Goal: Task Accomplishment & Management: Manage account settings

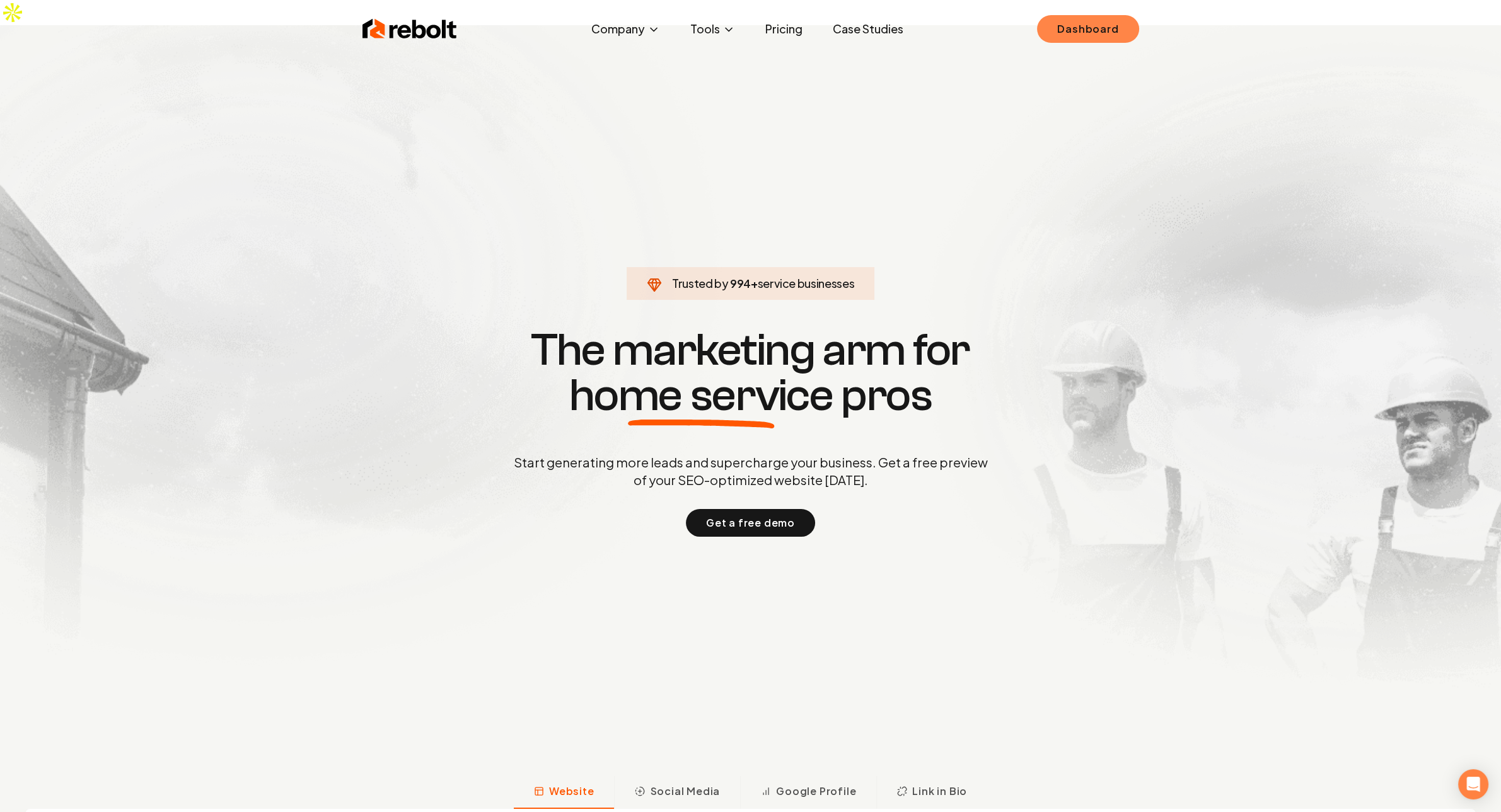
click at [1112, 39] on link "Dashboard" at bounding box center [1087, 29] width 101 height 28
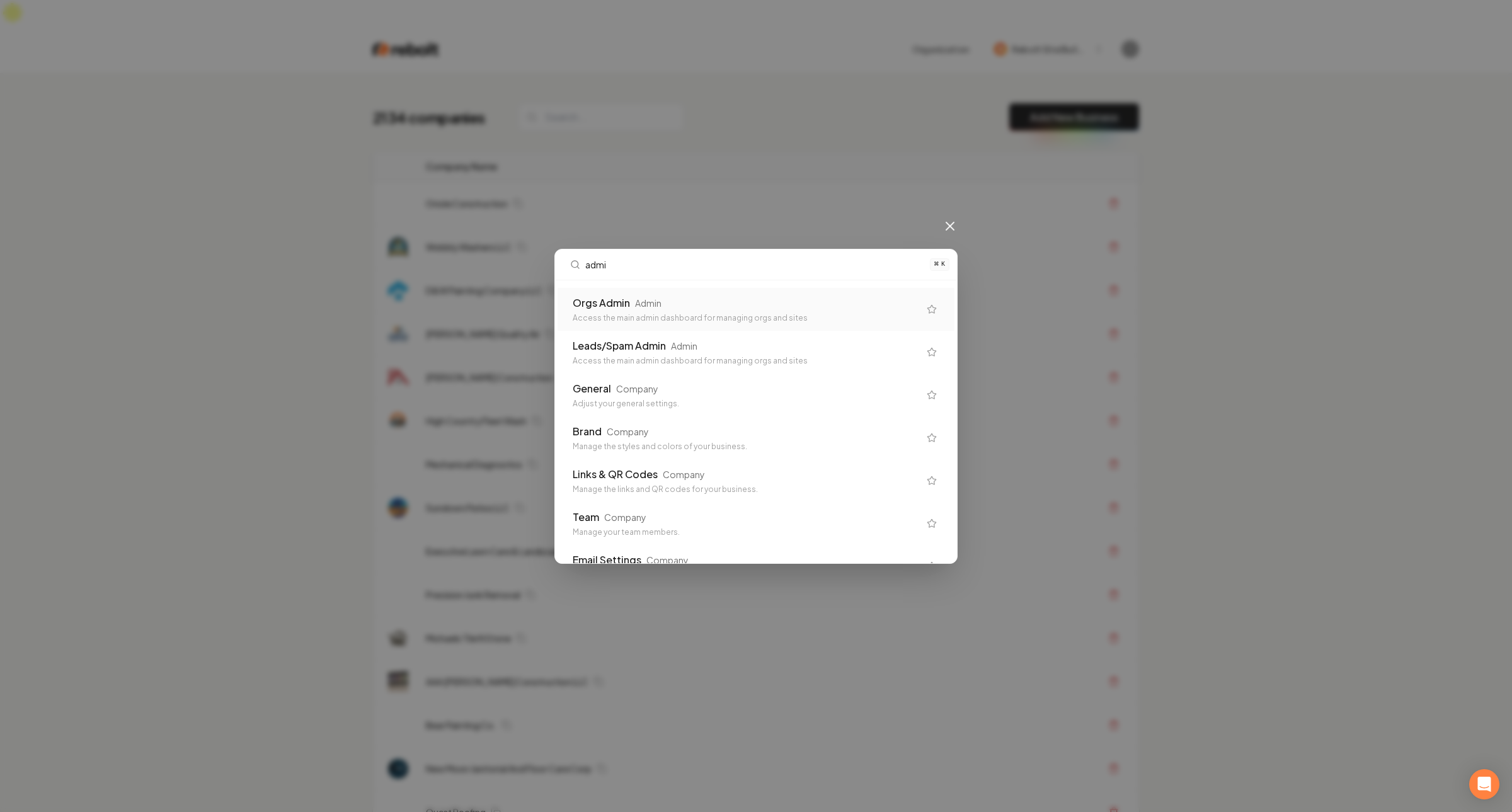
type input "admin"
click at [708, 297] on div "Orgs Admin Admin" at bounding box center [746, 303] width 347 height 15
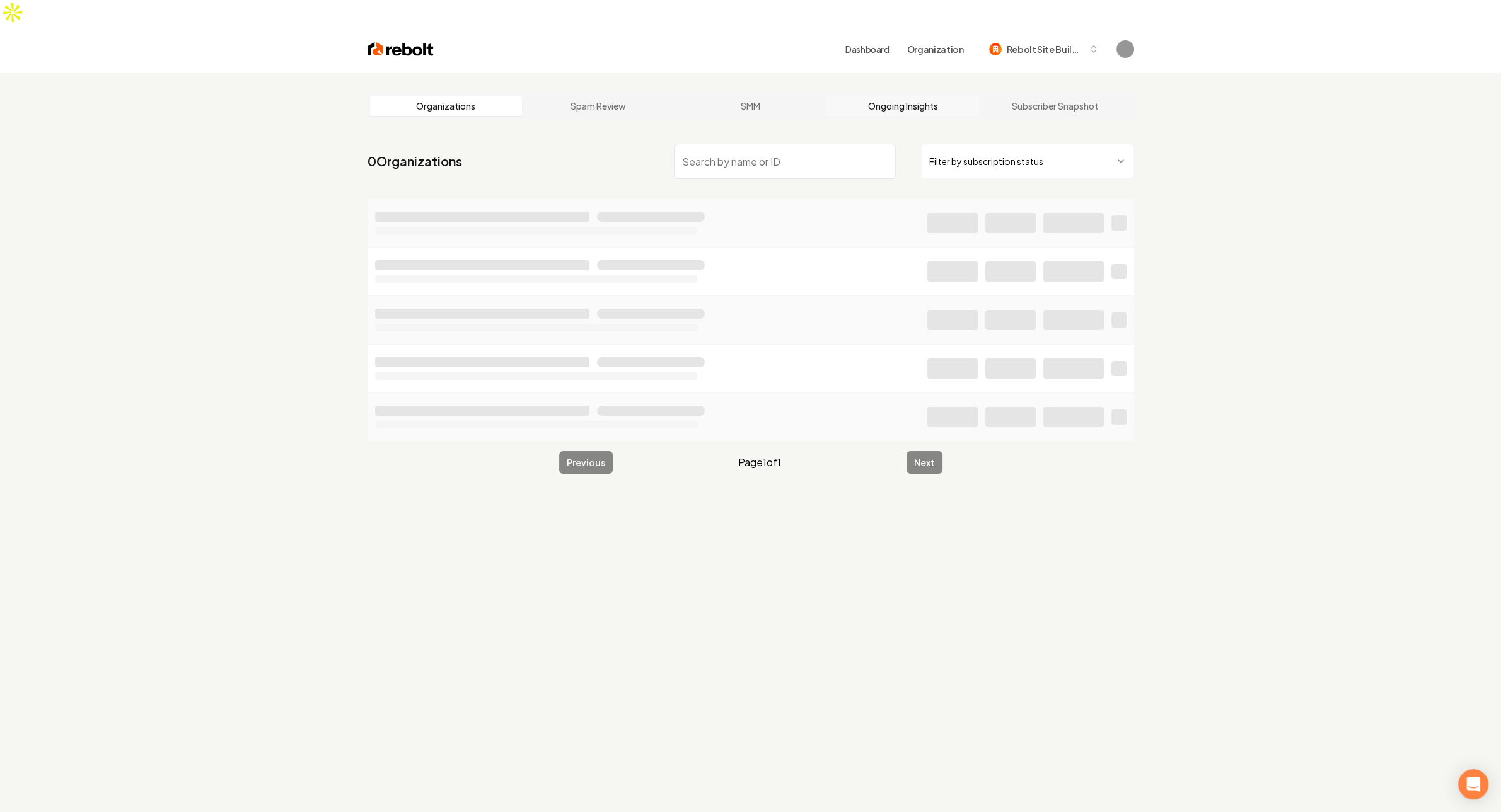
click at [920, 96] on link "Ongoing Insights" at bounding box center [902, 106] width 153 height 20
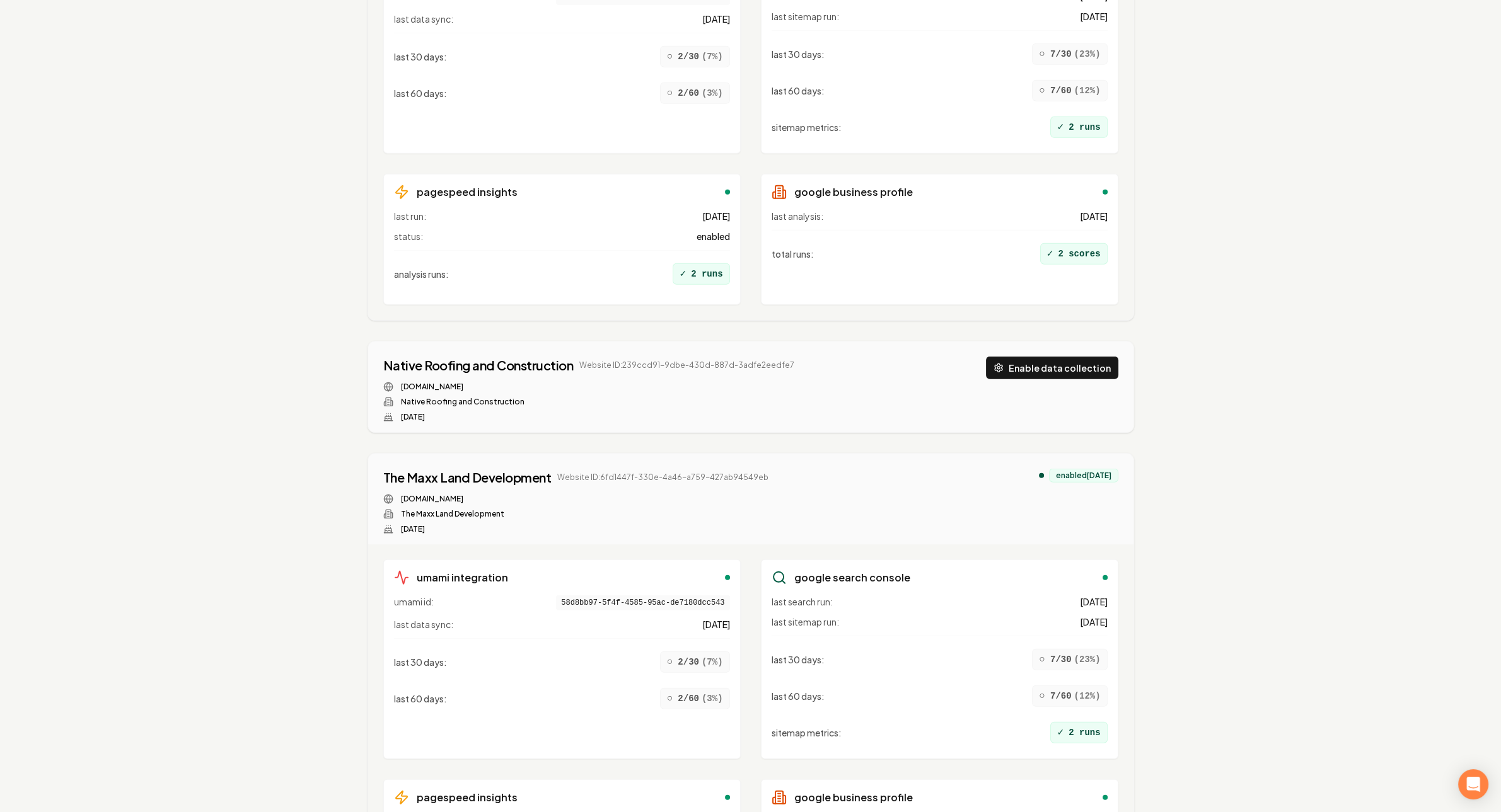
scroll to position [6354, 0]
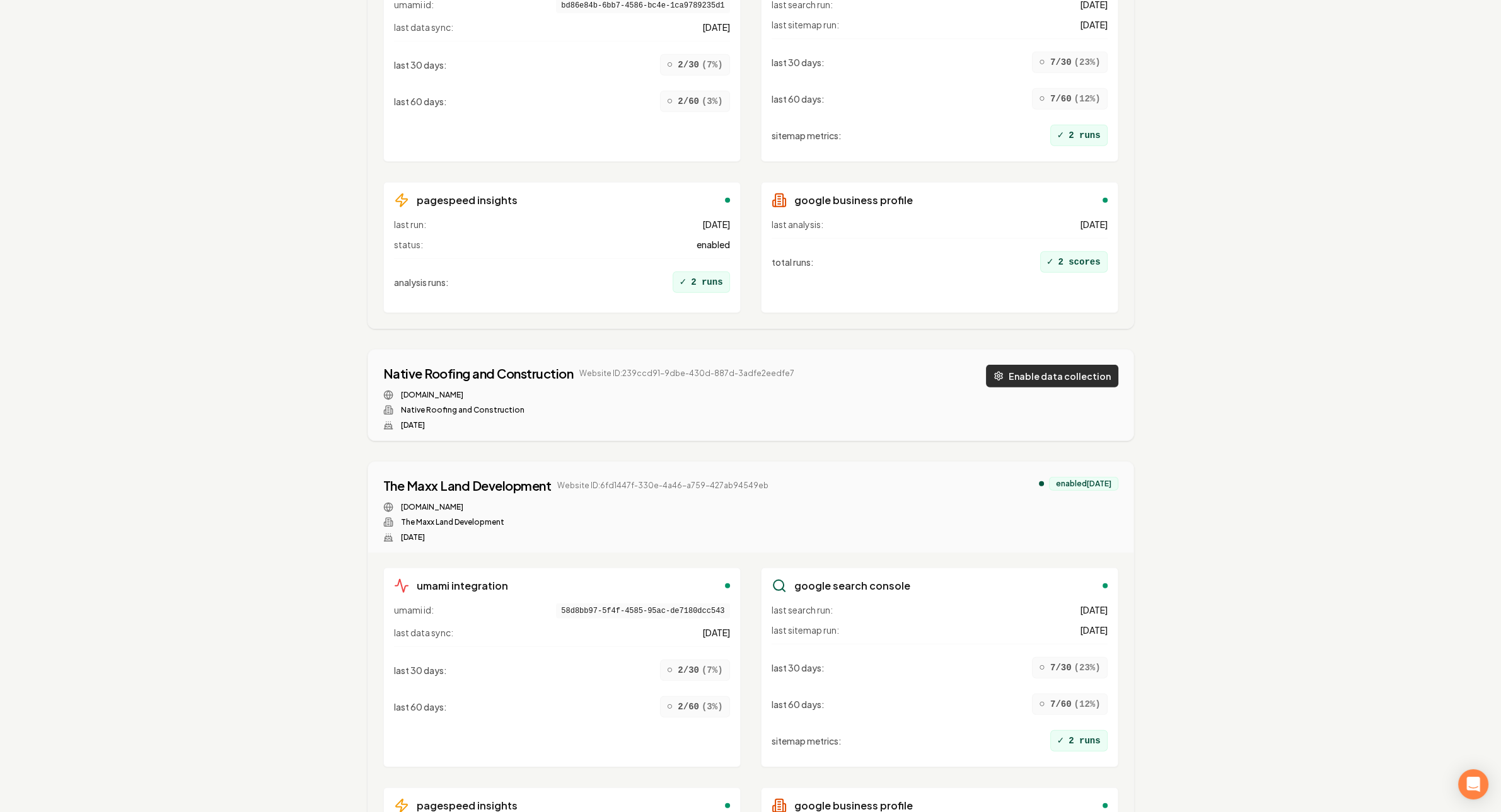
click at [1091, 365] on button "Enable data collection" at bounding box center [1052, 375] width 132 height 22
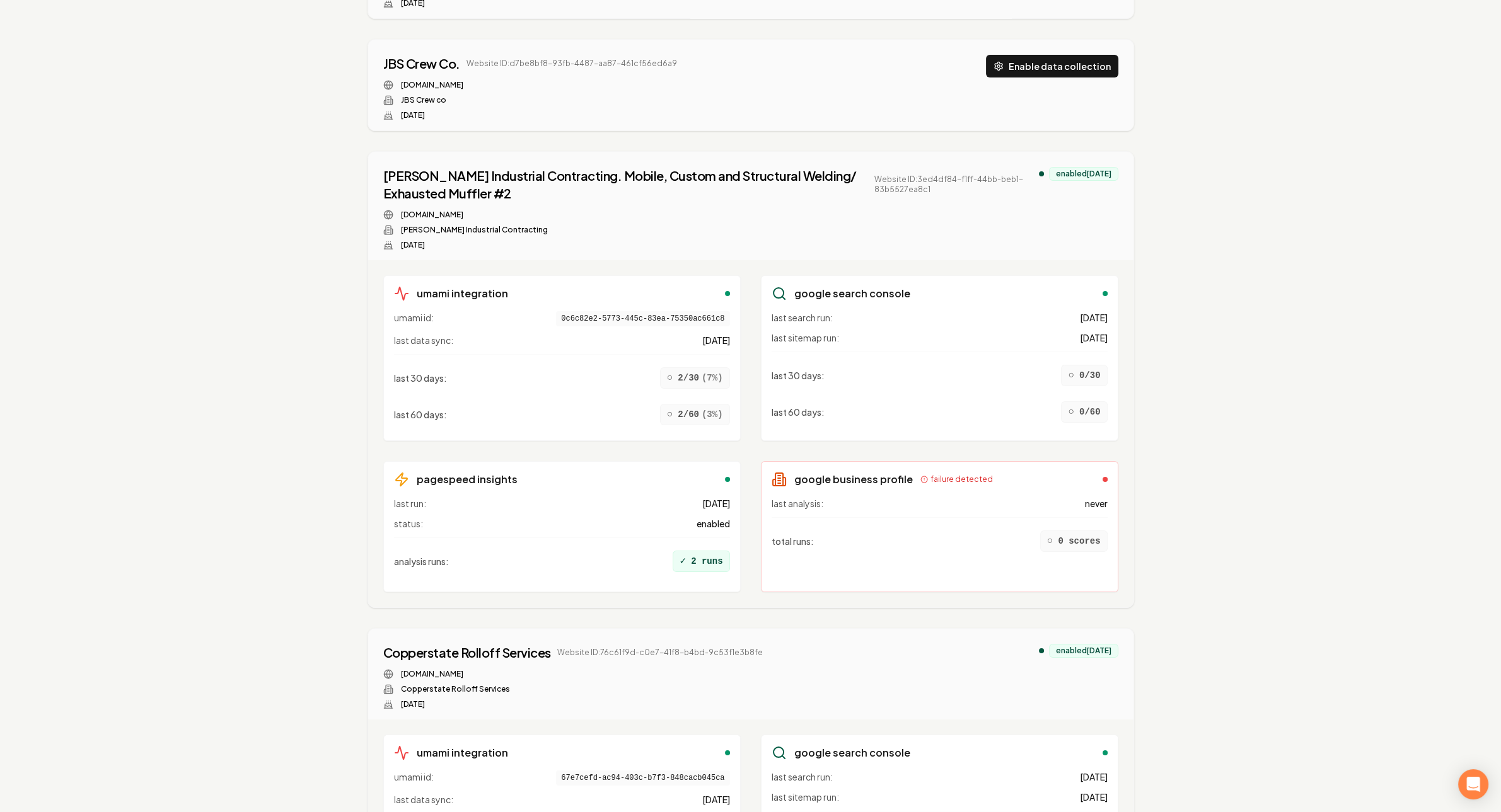
scroll to position [0, 0]
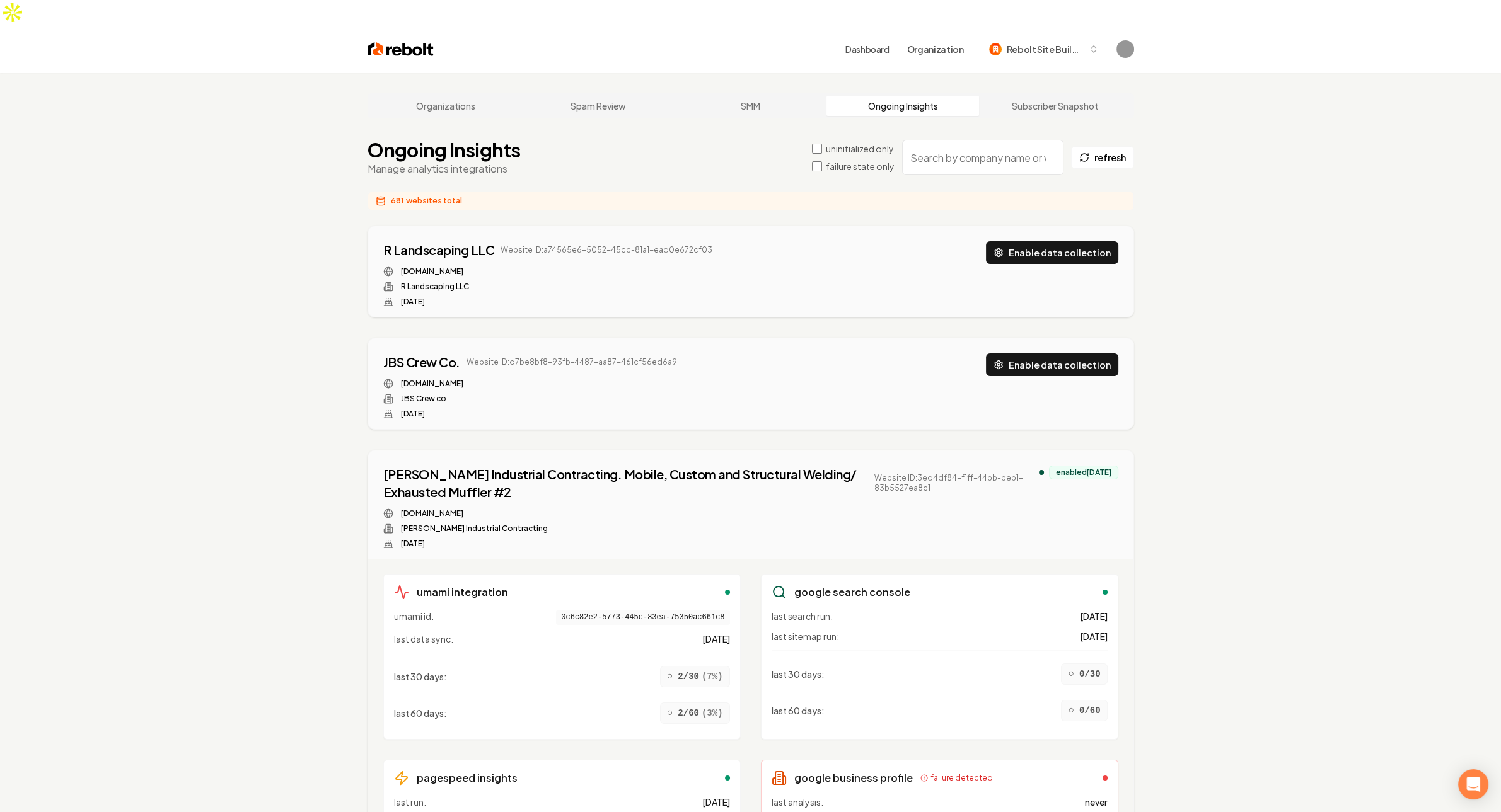
click at [1014, 140] on input "search" at bounding box center [982, 158] width 161 height 36
paste input "ec1d6645-82b9-4c4d-9a14-7ac451d97327"
type input "ec1d6645-82b9-4c4d-9a14-7ac451d97327"
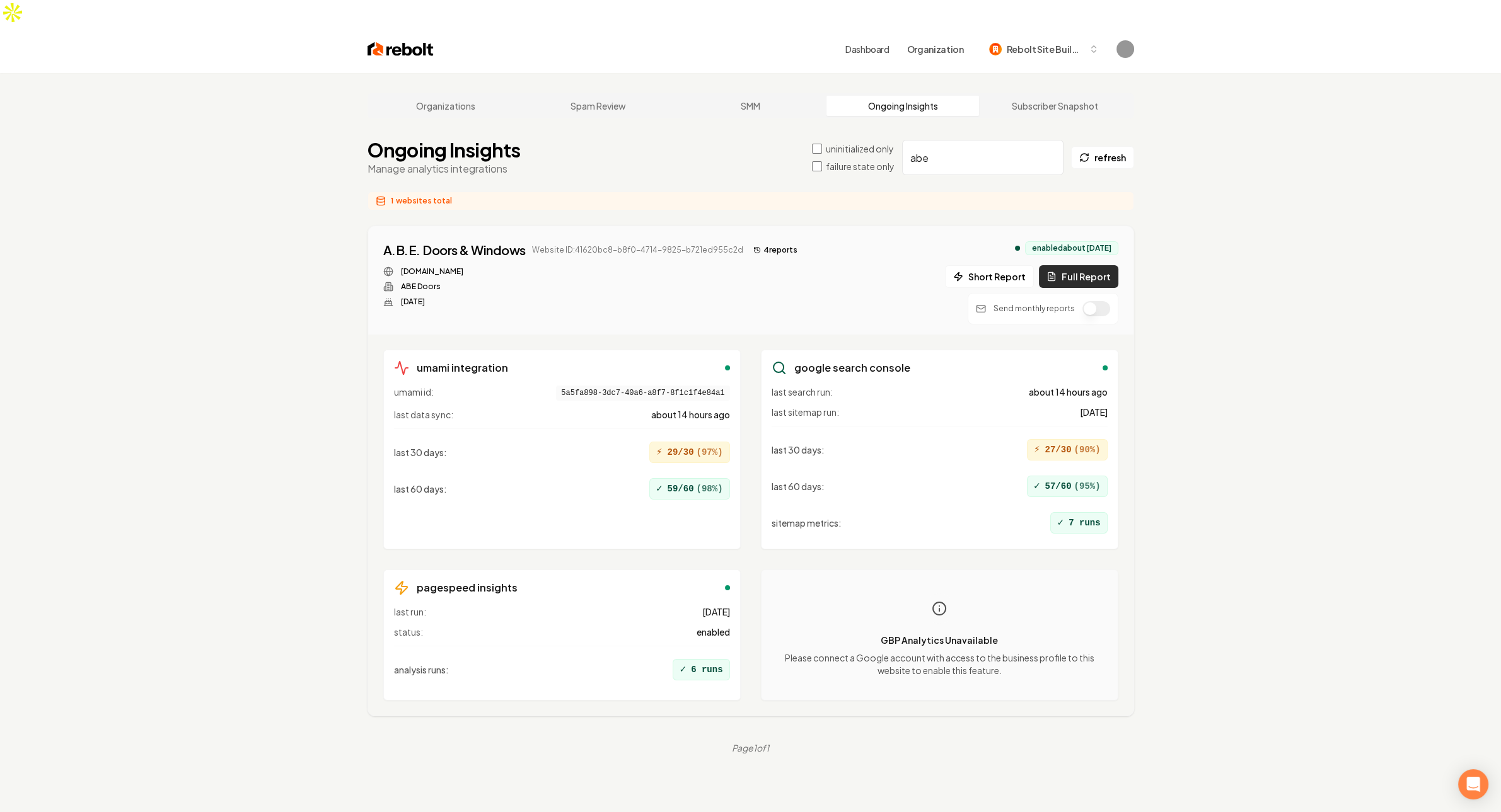
click at [1091, 266] on button "Full Report" at bounding box center [1078, 276] width 80 height 22
click at [1004, 140] on input "abe" at bounding box center [982, 158] width 161 height 36
click at [968, 142] on input "abe" at bounding box center [982, 158] width 161 height 36
paste input "Dallas Windows and Gutter Cleaning"
type input "Dallas Windows and Gutter Cleaning"
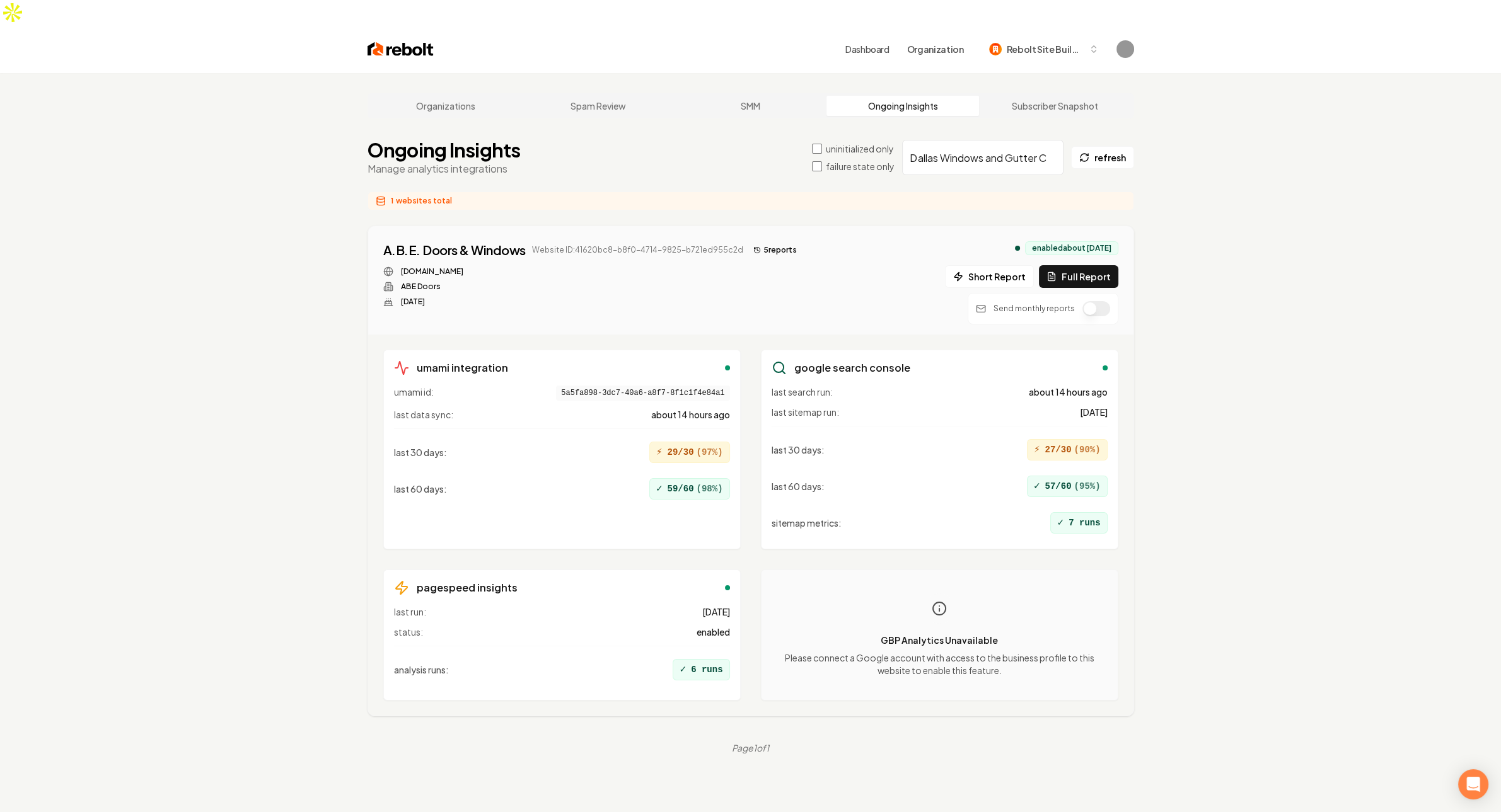
scroll to position [0, 36]
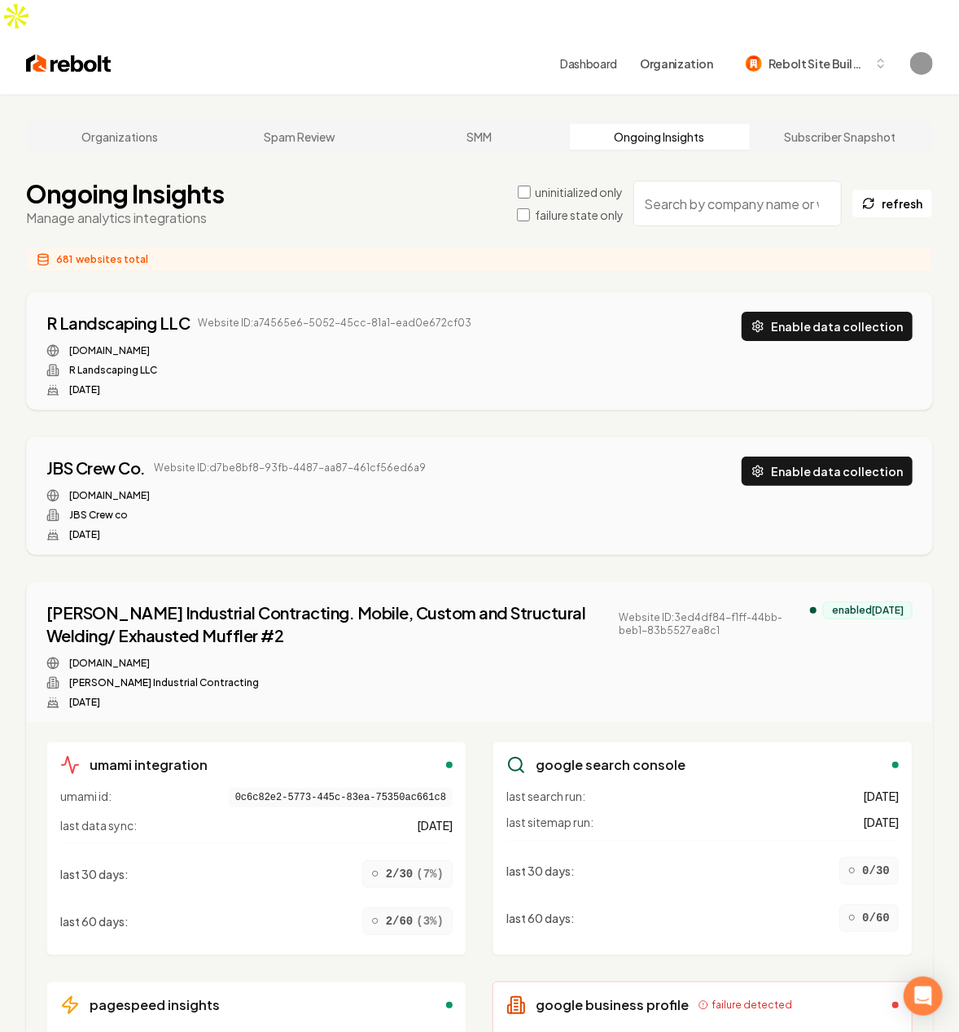
click at [750, 183] on input "search" at bounding box center [737, 204] width 208 height 46
paste input "8006b77a-5037-4c5e-b708-9bfda5fbb829"
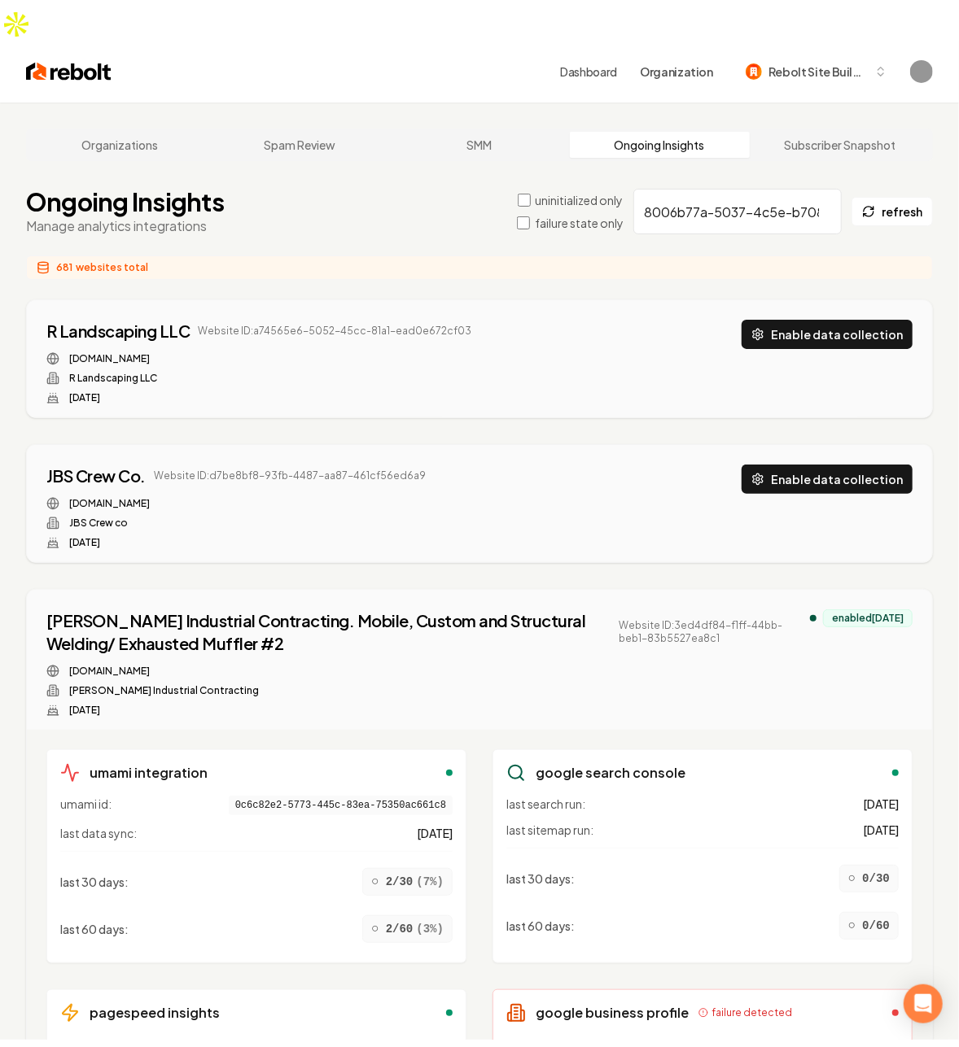
scroll to position [0, 107]
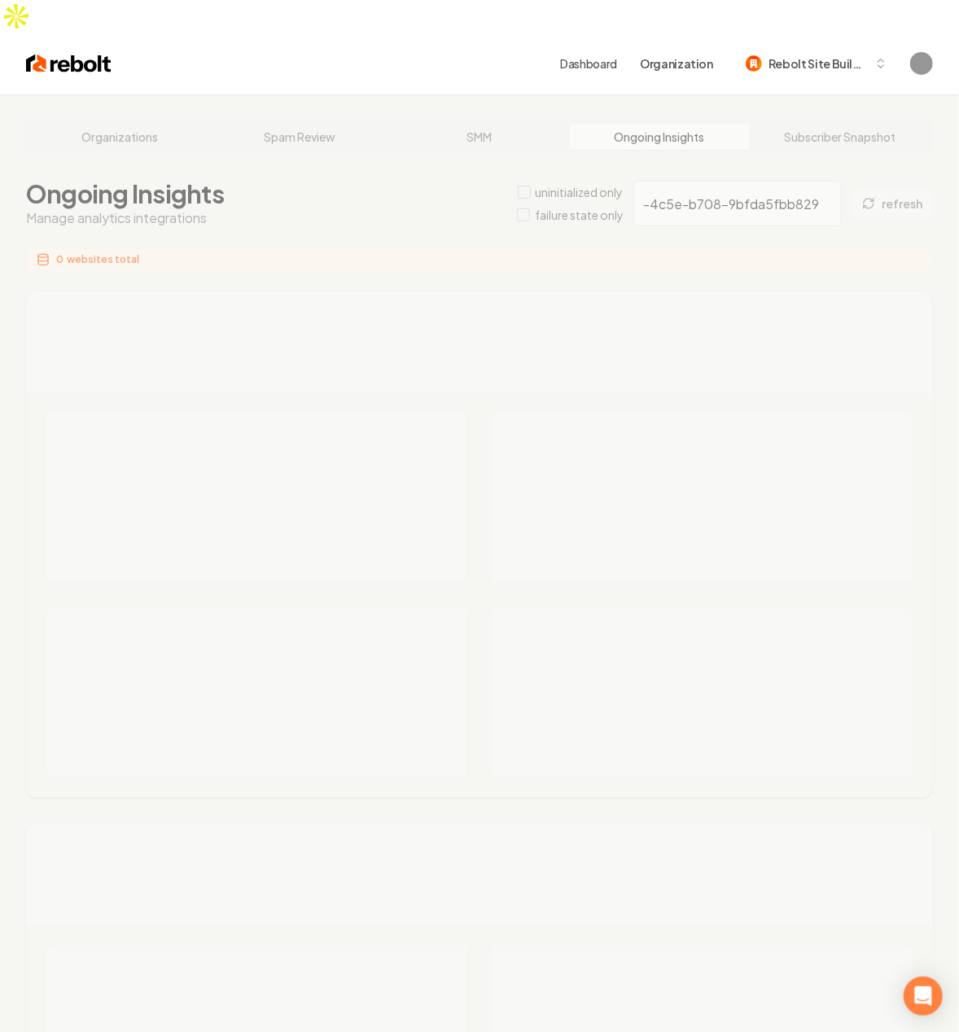
type input "8006b77a-5037-4c5e-b708-9bfda5fbb829"
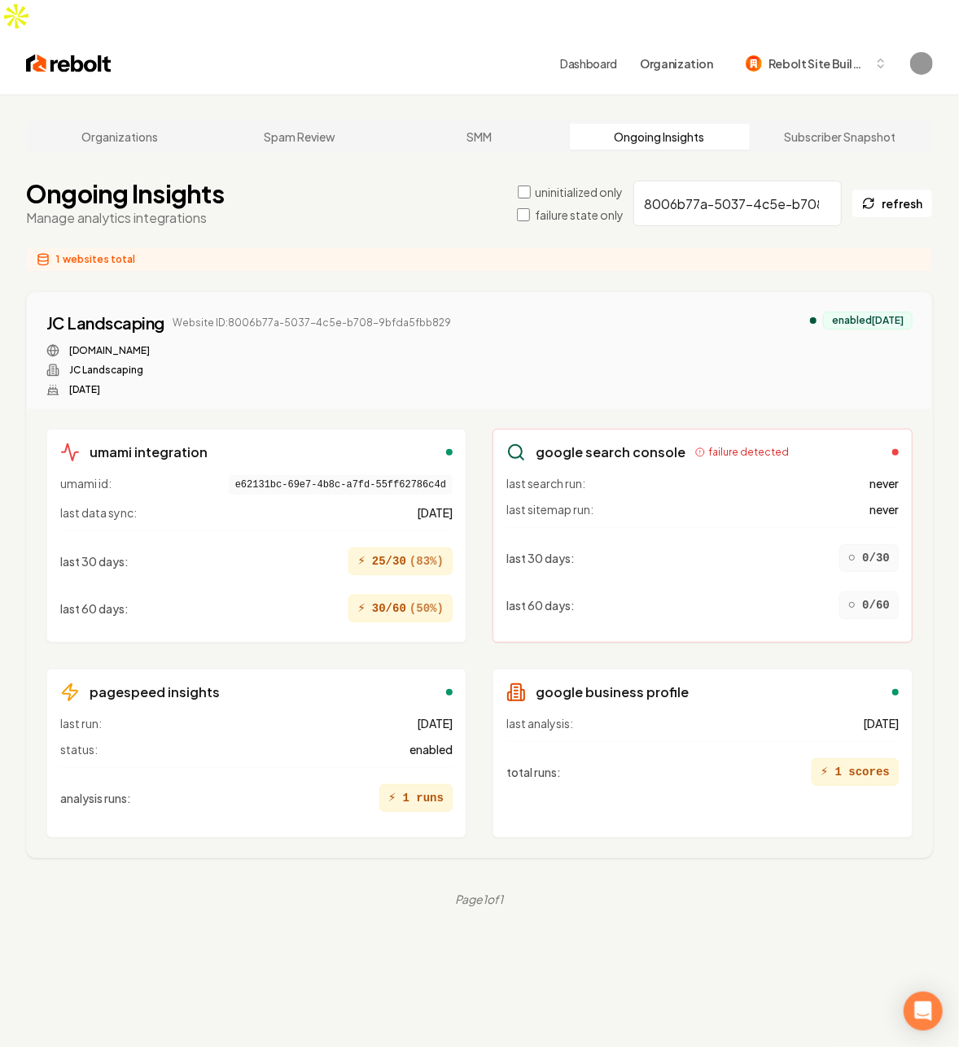
click at [714, 429] on div "google search console failure detected last search run: never last sitemap run:…" at bounding box center [702, 536] width 420 height 214
click at [708, 446] on span "failure detected" at bounding box center [748, 452] width 81 height 13
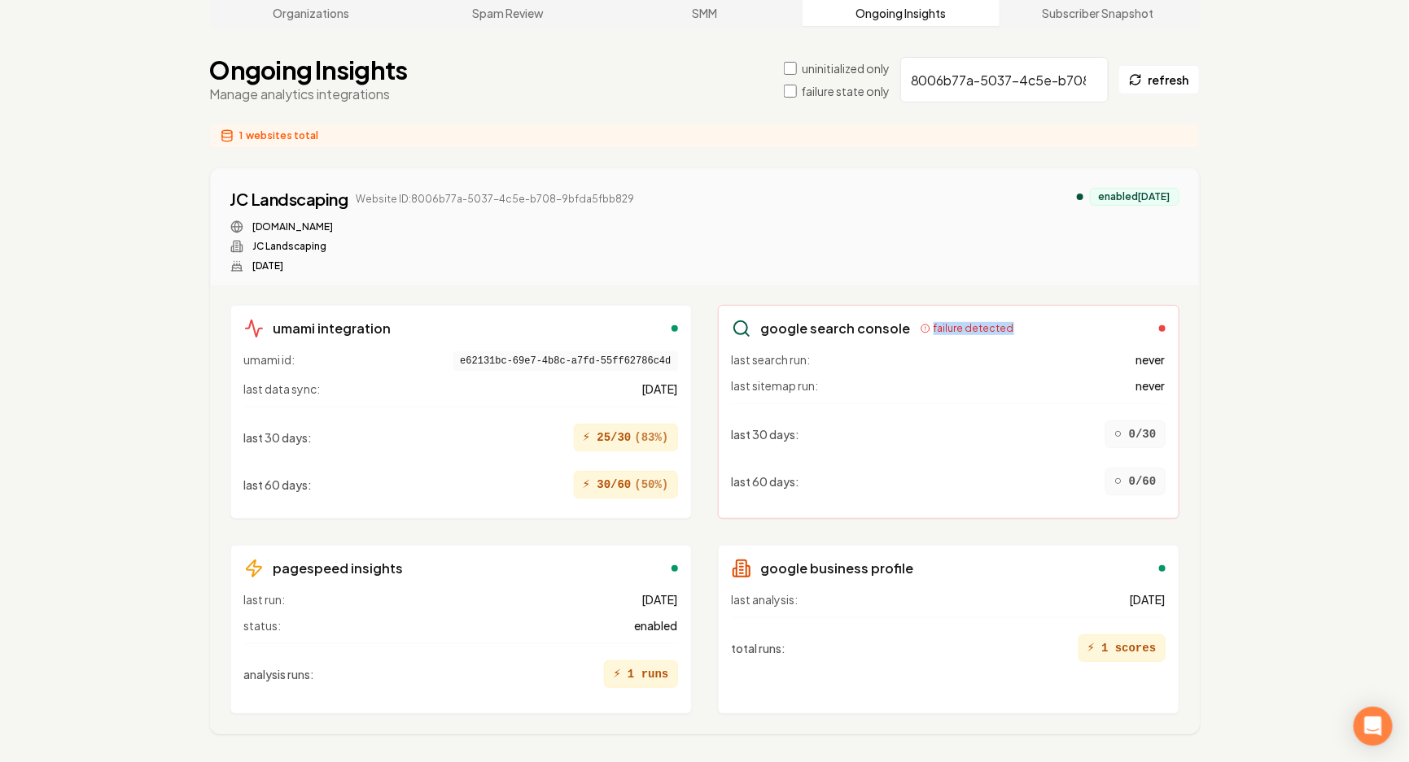
scroll to position [133, 0]
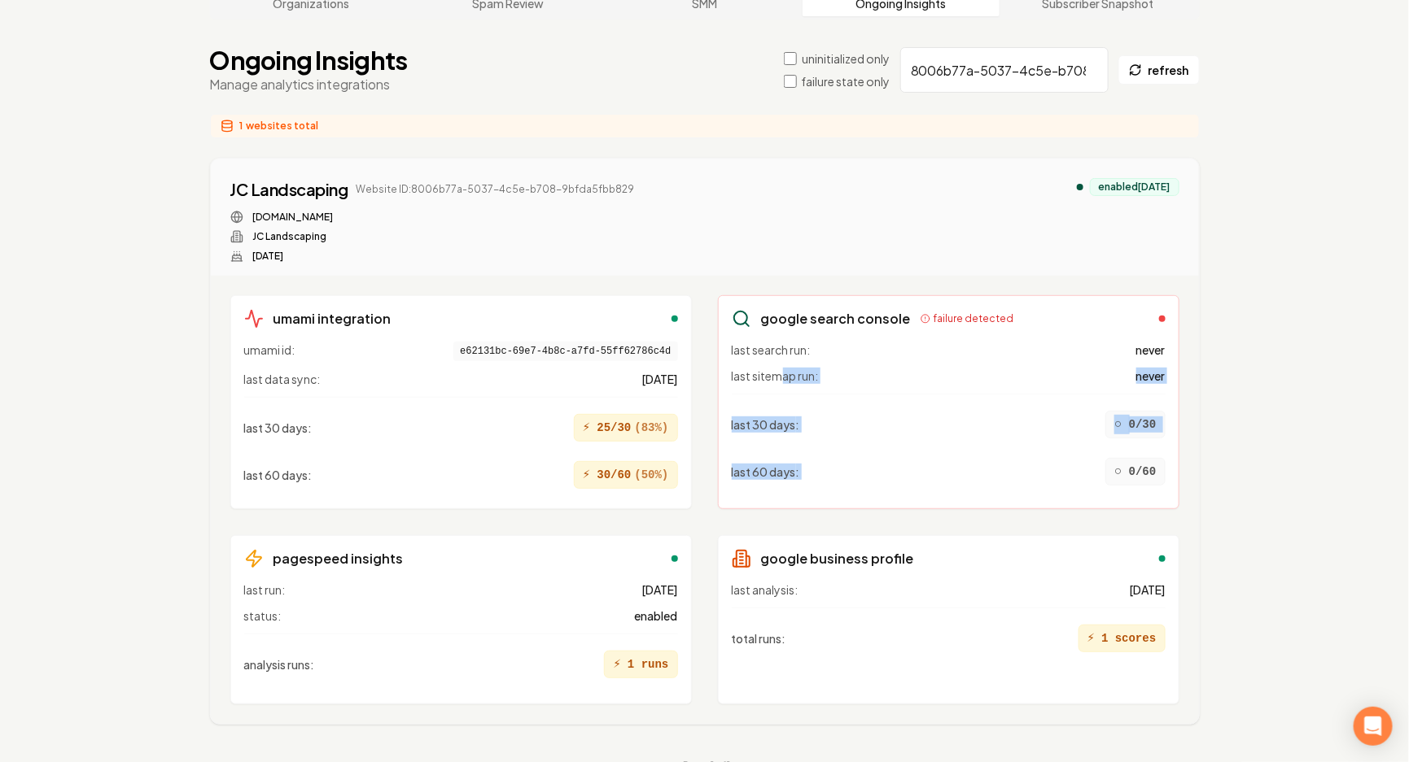
drag, startPoint x: 778, startPoint y: 330, endPoint x: 990, endPoint y: 439, distance: 238.0
click at [990, 439] on div "last search run: never last sitemap run: never last 30 days : ○ 0/30 last 60 da…" at bounding box center [949, 417] width 434 height 151
click at [990, 452] on div "last 60 days : ○ 0/60" at bounding box center [949, 472] width 434 height 41
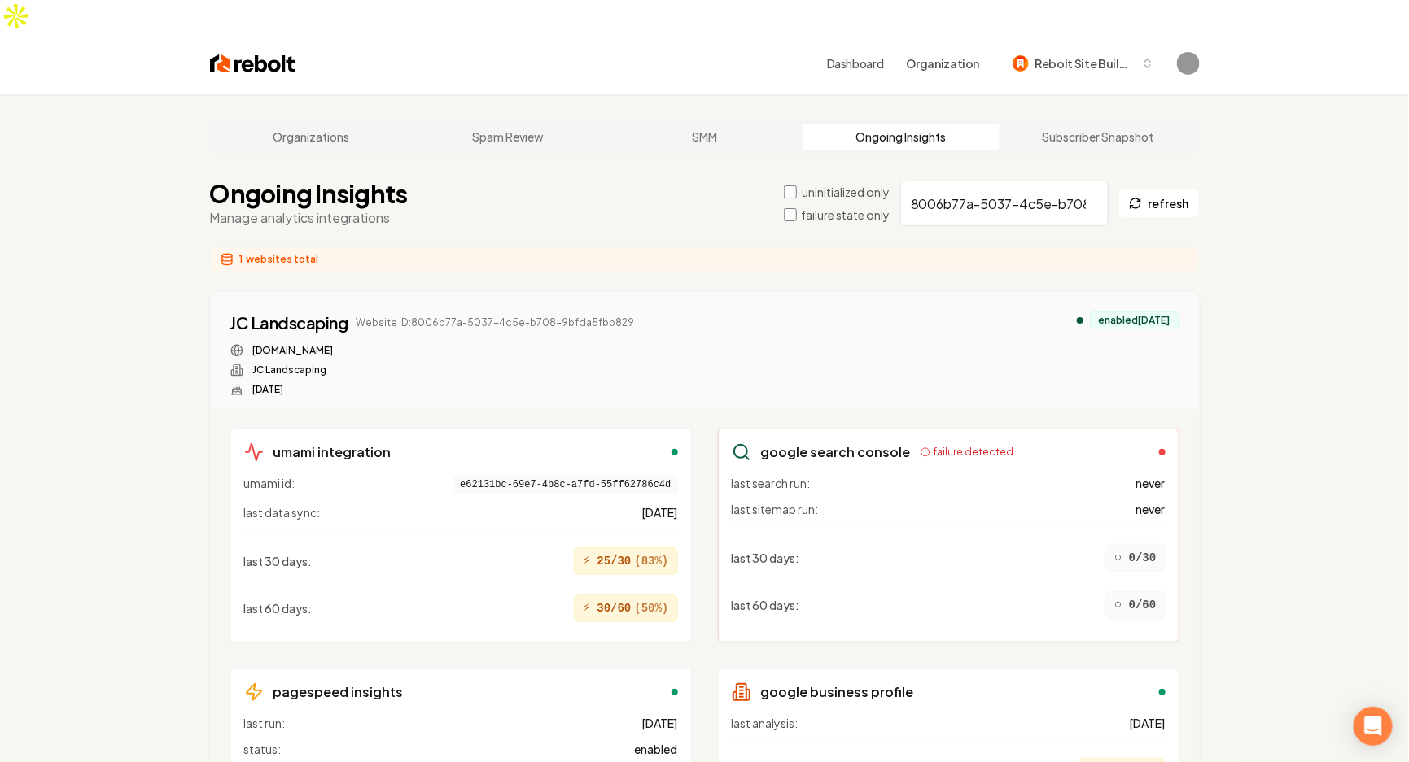
click at [972, 181] on input "8006b77a-5037-4c5e-b708-9bfda5fbb829" at bounding box center [1004, 204] width 208 height 46
click at [294, 312] on div "JC Landscaping" at bounding box center [289, 323] width 118 height 23
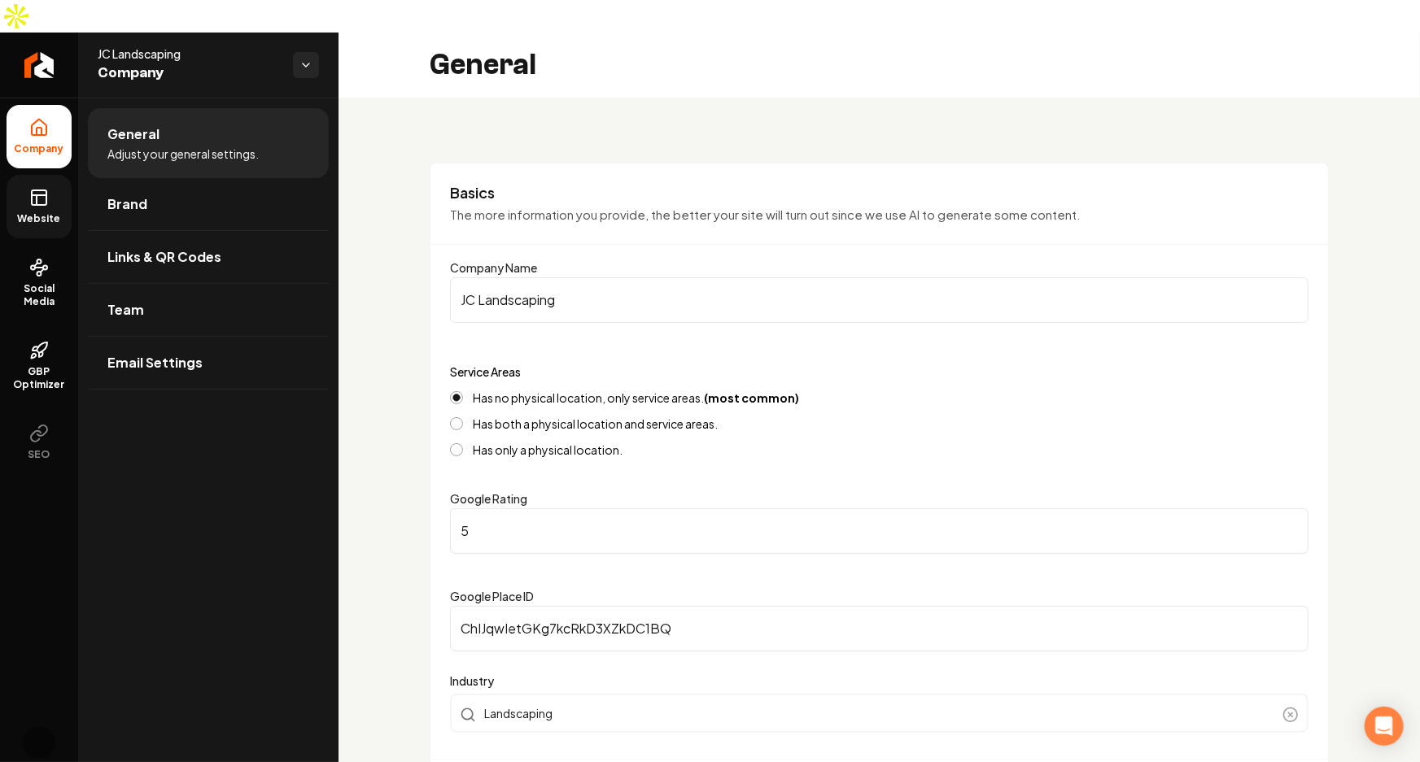
click at [42, 188] on icon at bounding box center [39, 198] width 20 height 20
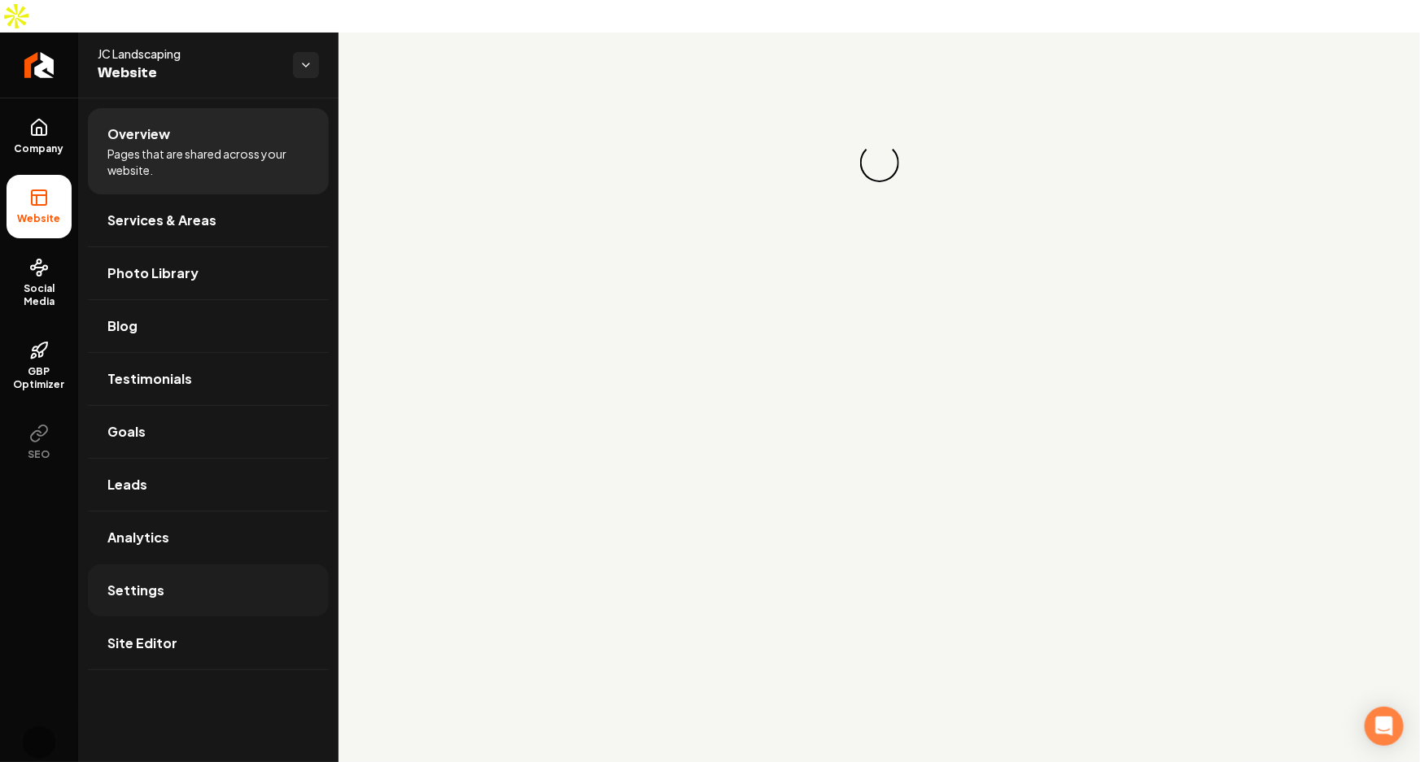
click at [184, 565] on link "Settings" at bounding box center [208, 591] width 241 height 52
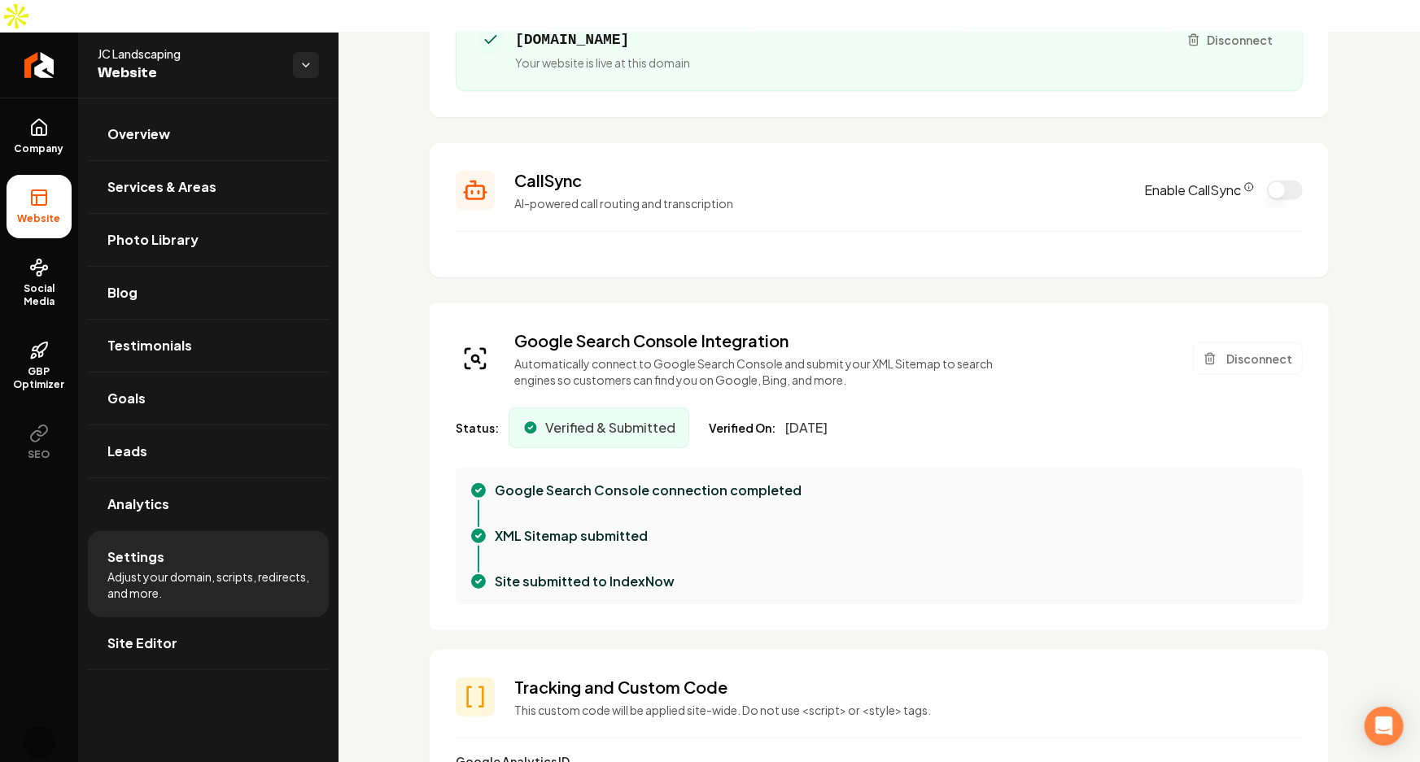
scroll to position [259, 0]
click at [828, 416] on span "[DATE]" at bounding box center [806, 426] width 42 height 20
